Goal: Obtain resource: Download file/media

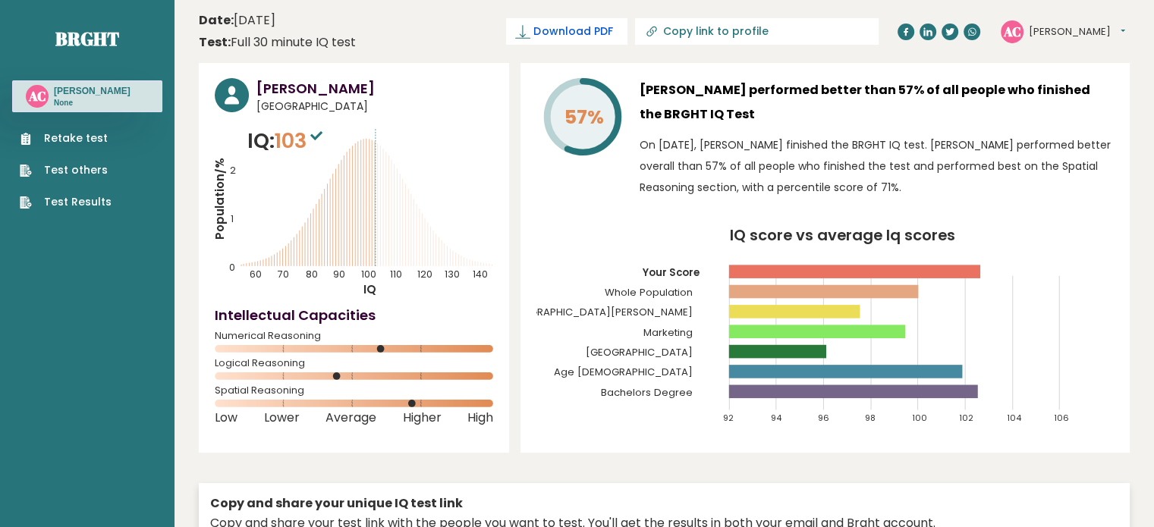
click at [612, 26] on span "Download PDF" at bounding box center [572, 32] width 79 height 16
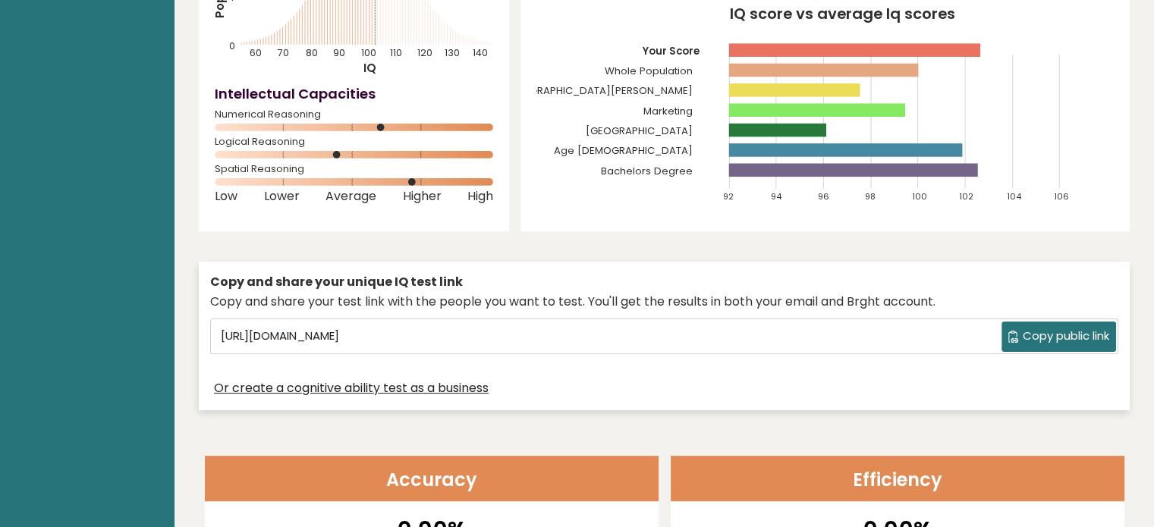
scroll to position [303, 0]
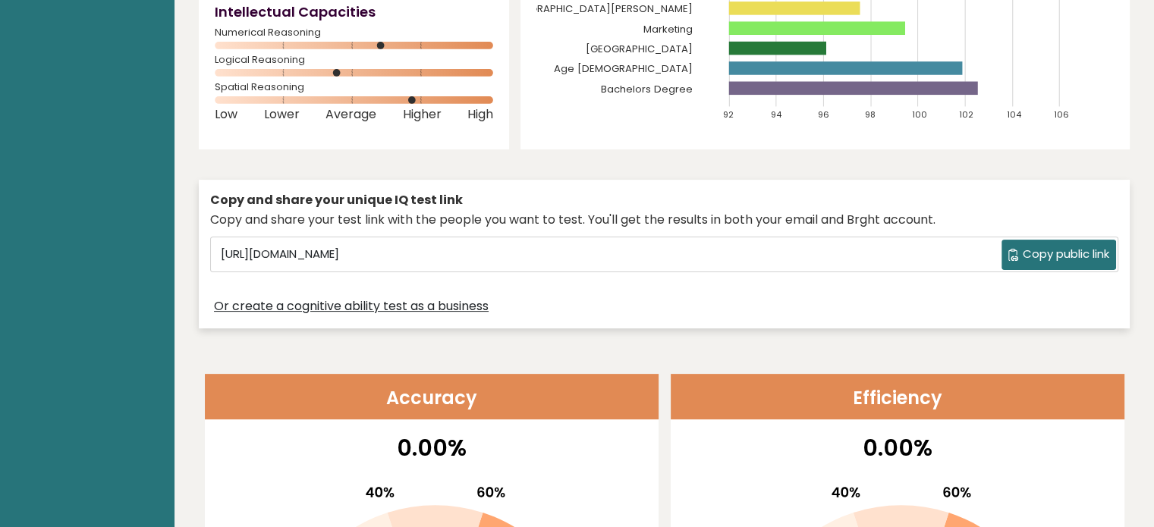
click at [1036, 258] on span "Copy public link" at bounding box center [1066, 254] width 86 height 17
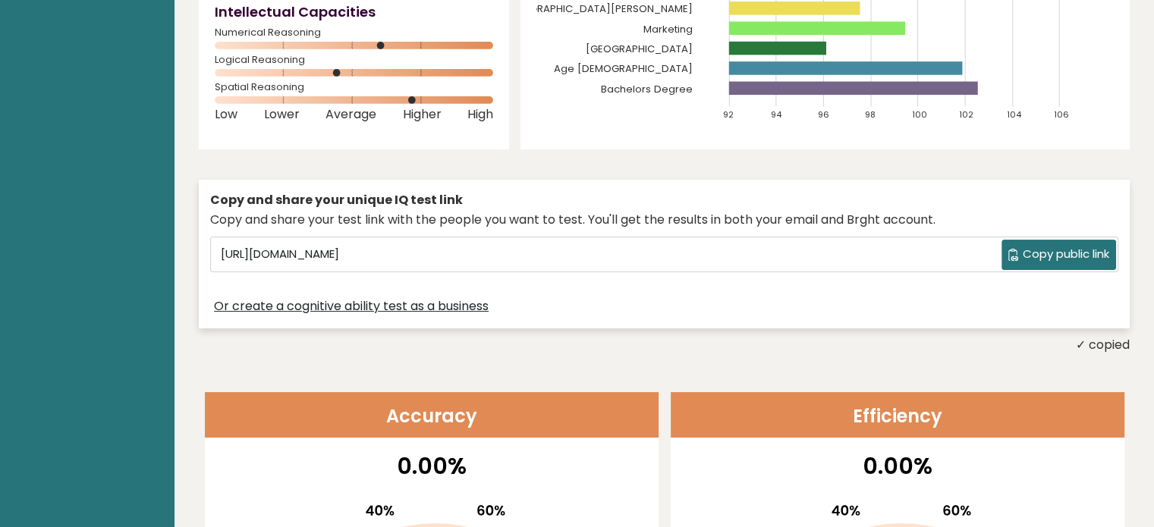
click at [454, 307] on link "Or create a cognitive ability test as a business" at bounding box center [351, 306] width 275 height 18
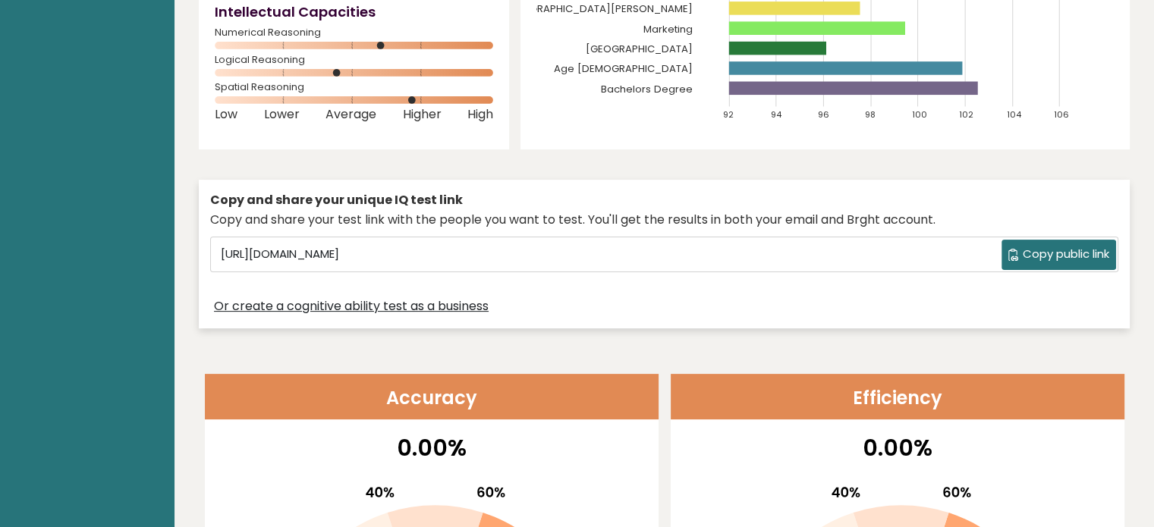
scroll to position [607, 0]
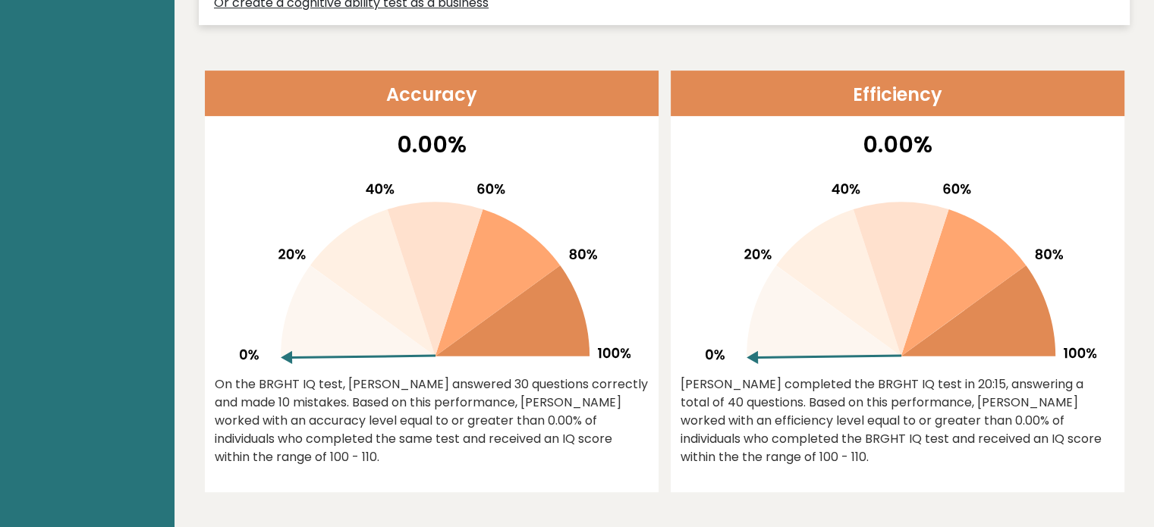
click at [484, 326] on icon at bounding box center [512, 311] width 155 height 91
drag, startPoint x: 507, startPoint y: 226, endPoint x: 185, endPoint y: 319, distance: 334.9
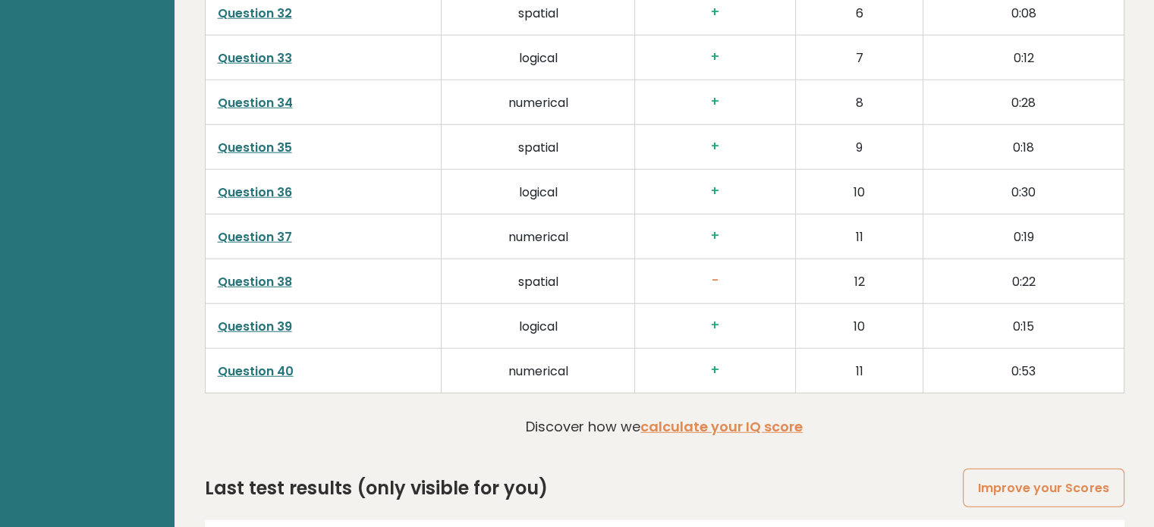
scroll to position [3972, 0]
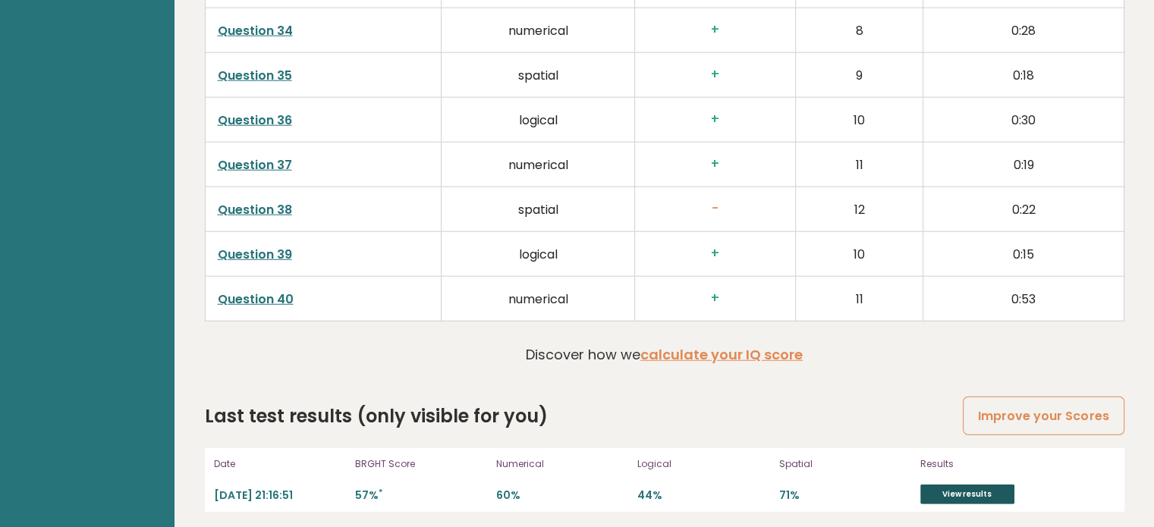
click at [1001, 488] on link "View results" at bounding box center [967, 495] width 94 height 20
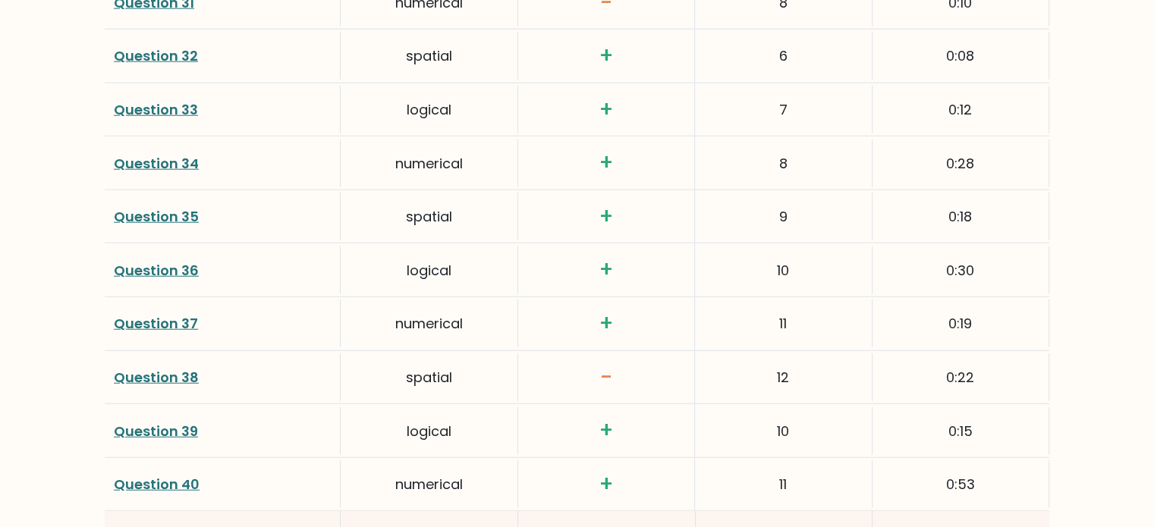
scroll to position [3945, 0]
